Goal: Find specific page/section: Find specific page/section

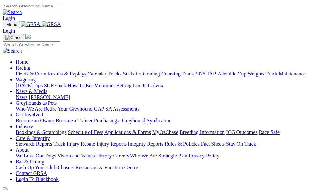
click at [21, 71] on link "Fields & Form" at bounding box center [31, 74] width 31 height 6
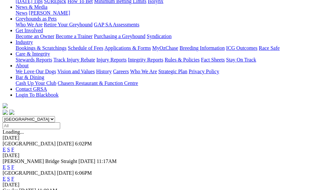
scroll to position [98, 0]
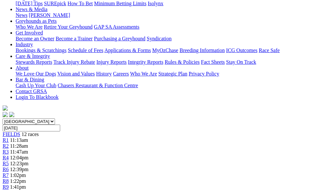
scroll to position [65, 0]
